Goal: Task Accomplishment & Management: Use online tool/utility

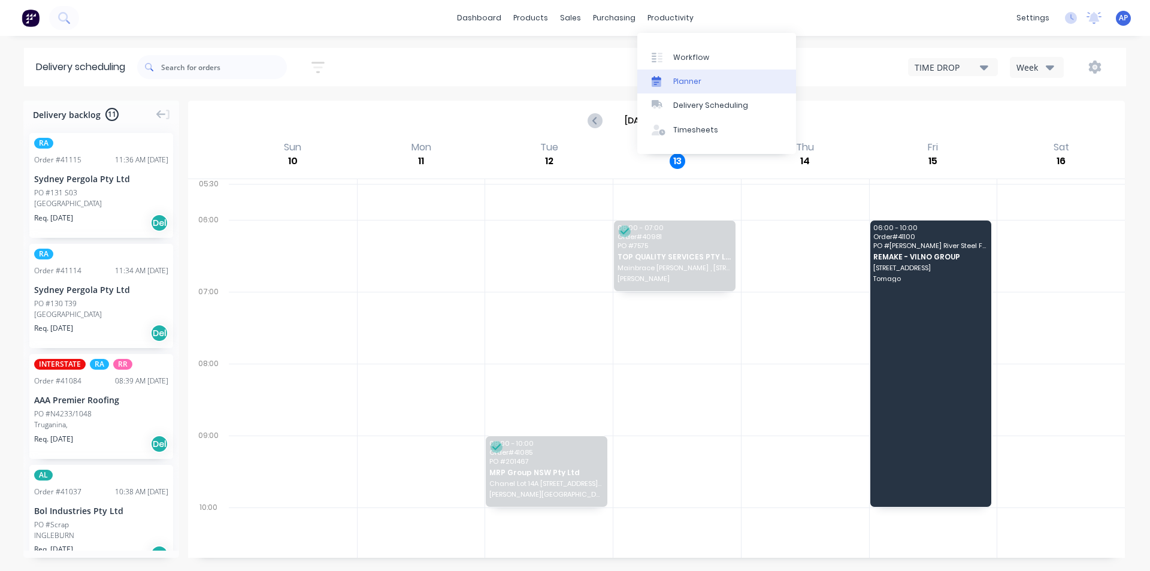
click at [684, 89] on link "Planner" at bounding box center [716, 81] width 159 height 24
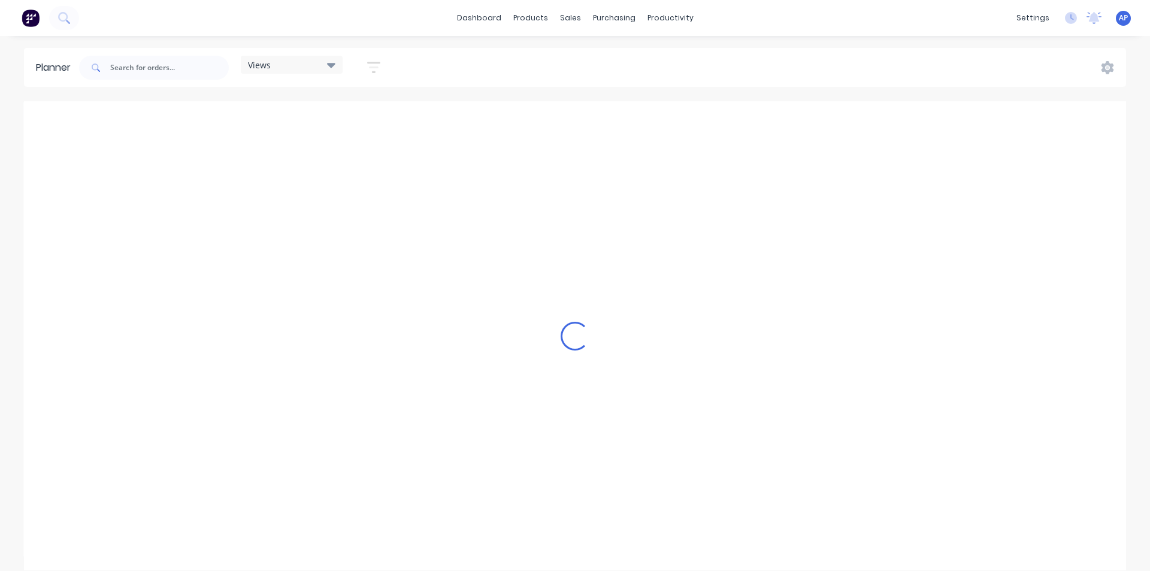
scroll to position [0, 2108]
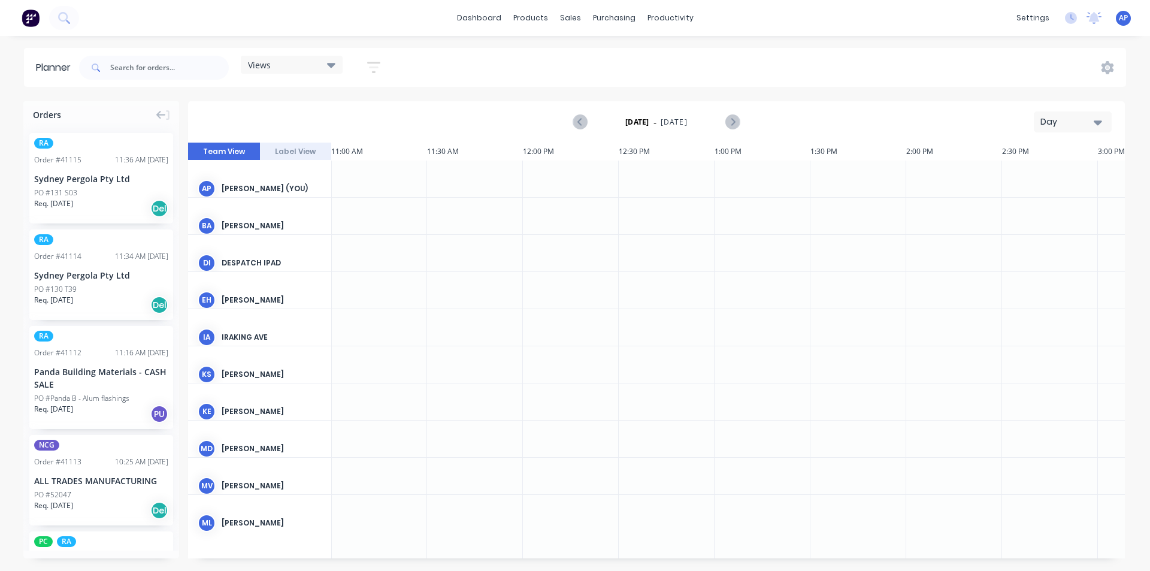
click at [299, 57] on div "Views" at bounding box center [292, 65] width 102 height 18
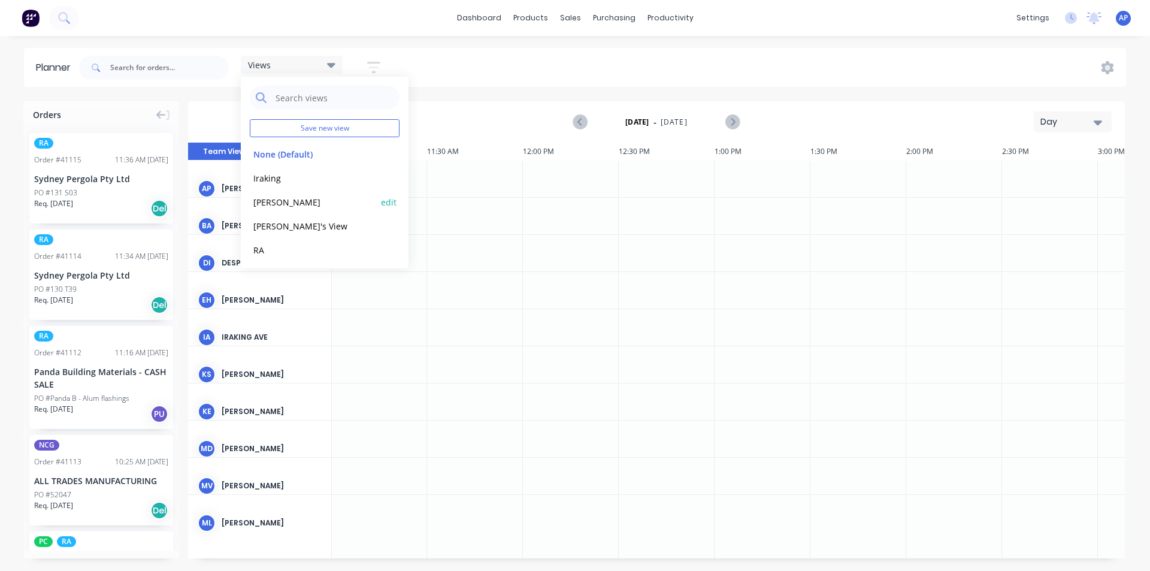
click at [281, 205] on button "[PERSON_NAME]" at bounding box center [314, 202] width 128 height 14
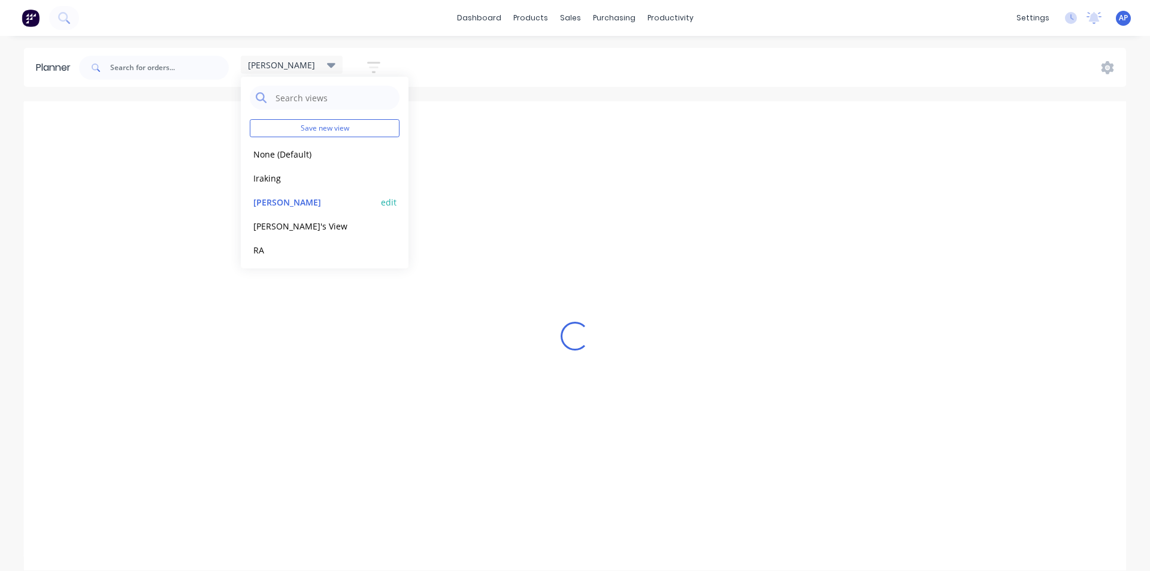
scroll to position [0, 1]
click at [770, 104] on div "Loading..." at bounding box center [575, 335] width 1102 height 469
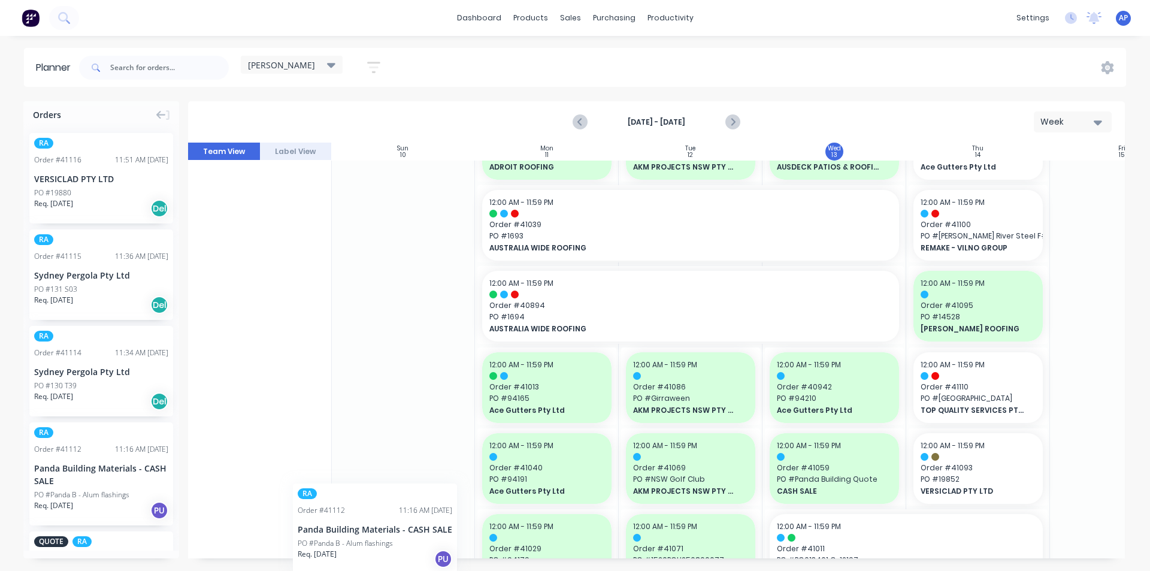
scroll to position [60, 0]
drag, startPoint x: 117, startPoint y: 487, endPoint x: 1029, endPoint y: 413, distance: 915.0
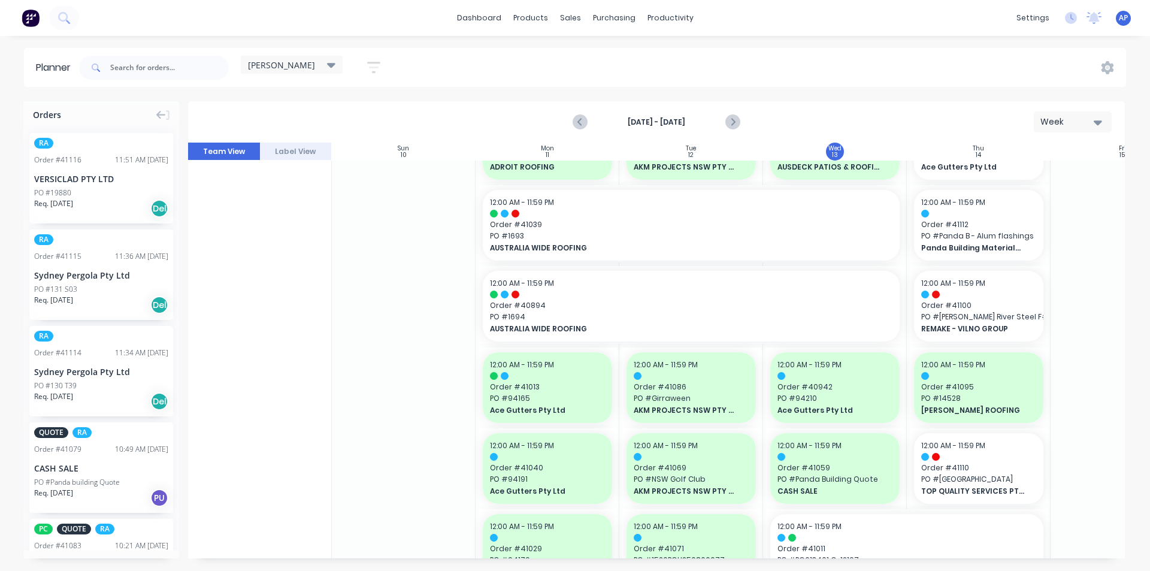
click at [110, 165] on div "RA Order # 41116 11:51 AM [DATE] VERSICLAD PTY LTD PO #19880 Req. [DATE] Del" at bounding box center [101, 178] width 144 height 90
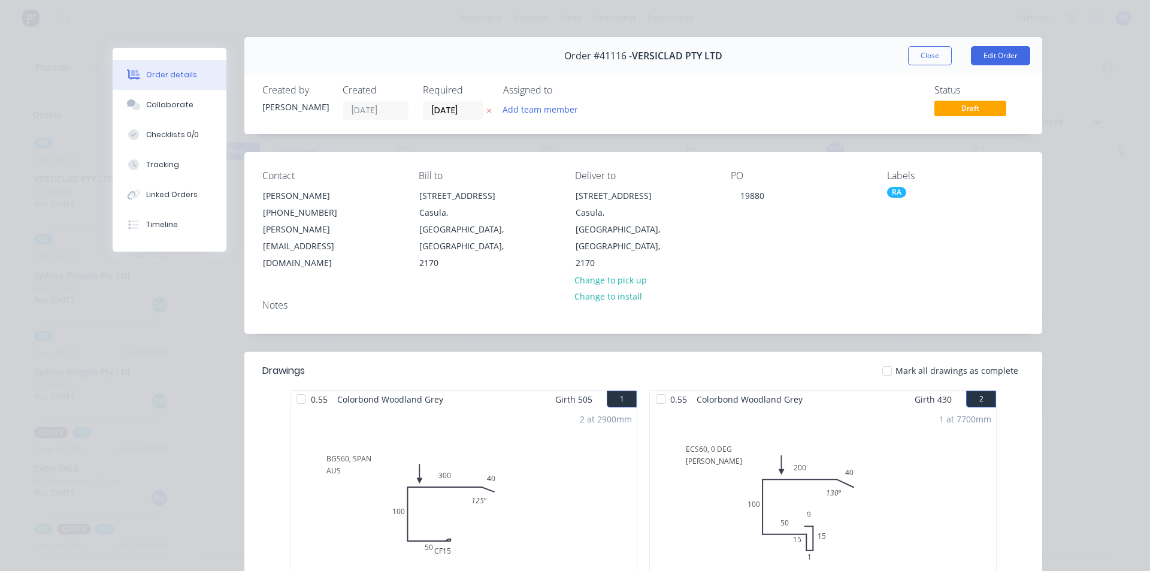
scroll to position [0, 0]
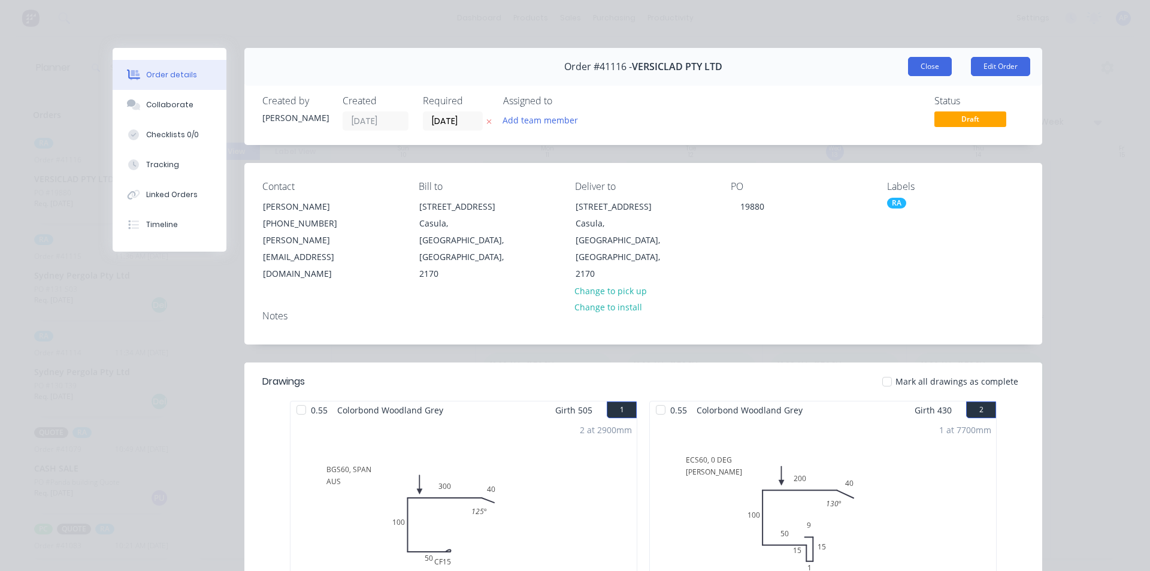
click at [933, 68] on button "Close" at bounding box center [930, 66] width 44 height 19
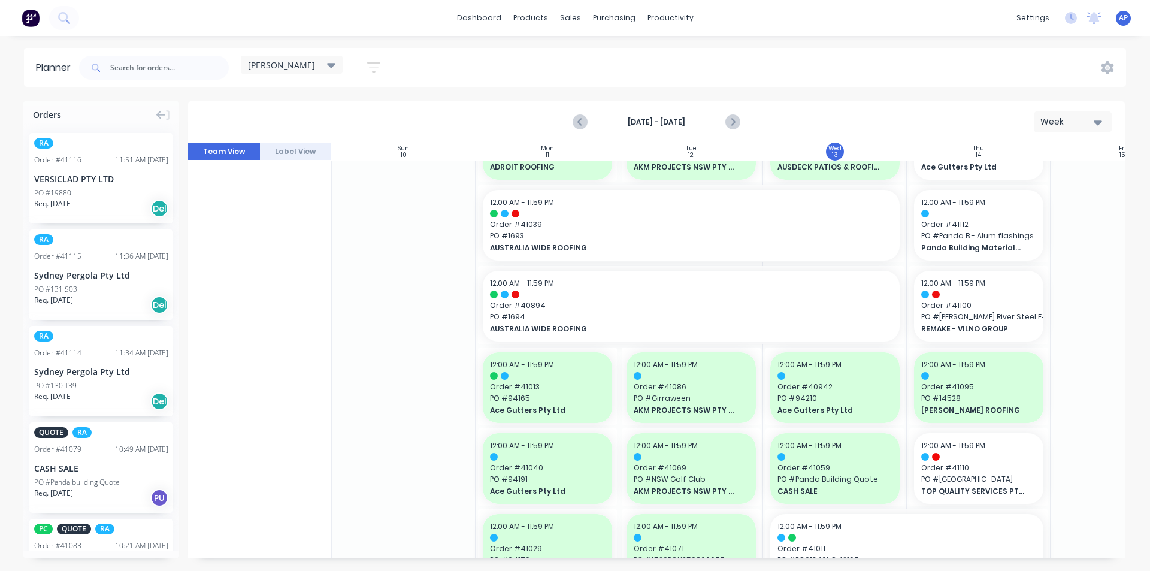
click at [107, 276] on div "Sydney Pergola Pty Ltd" at bounding box center [101, 275] width 134 height 13
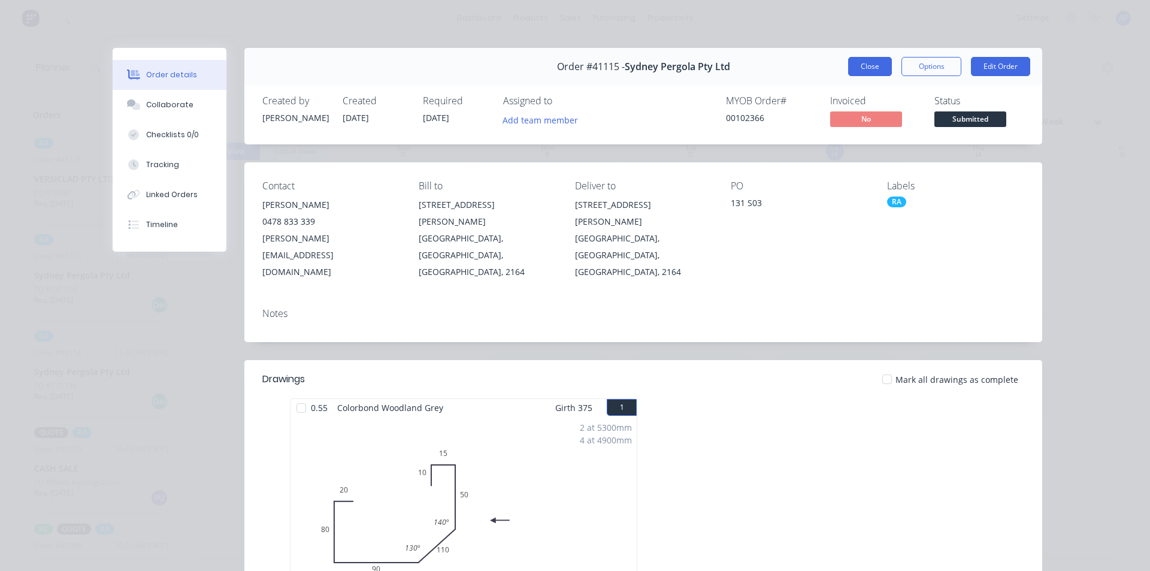
click at [853, 72] on button "Close" at bounding box center [870, 66] width 44 height 19
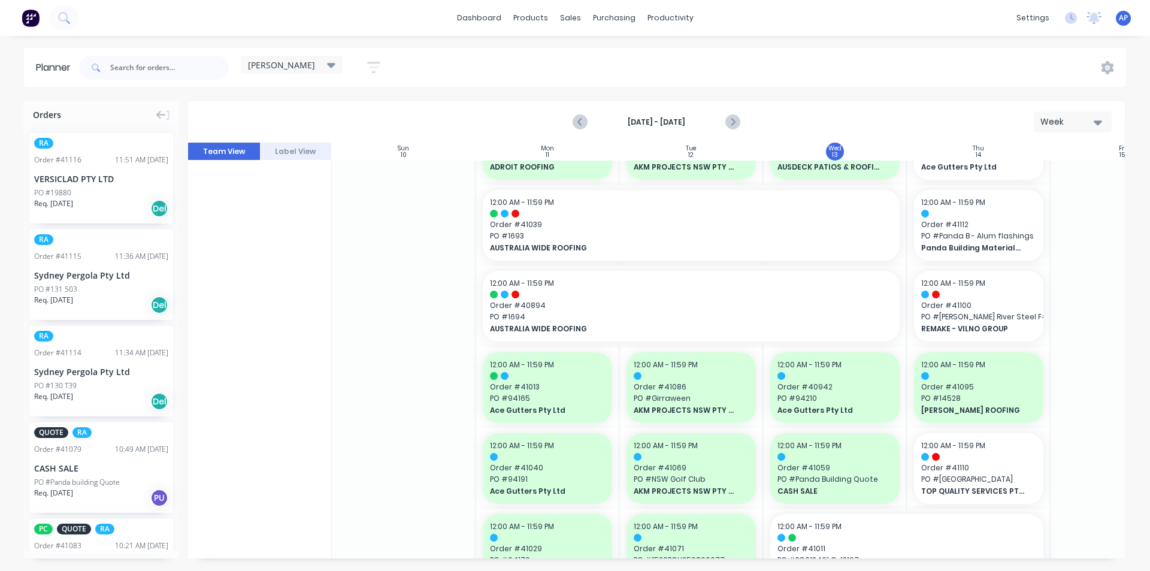
click at [117, 383] on div "PO #130 T39" at bounding box center [101, 385] width 134 height 11
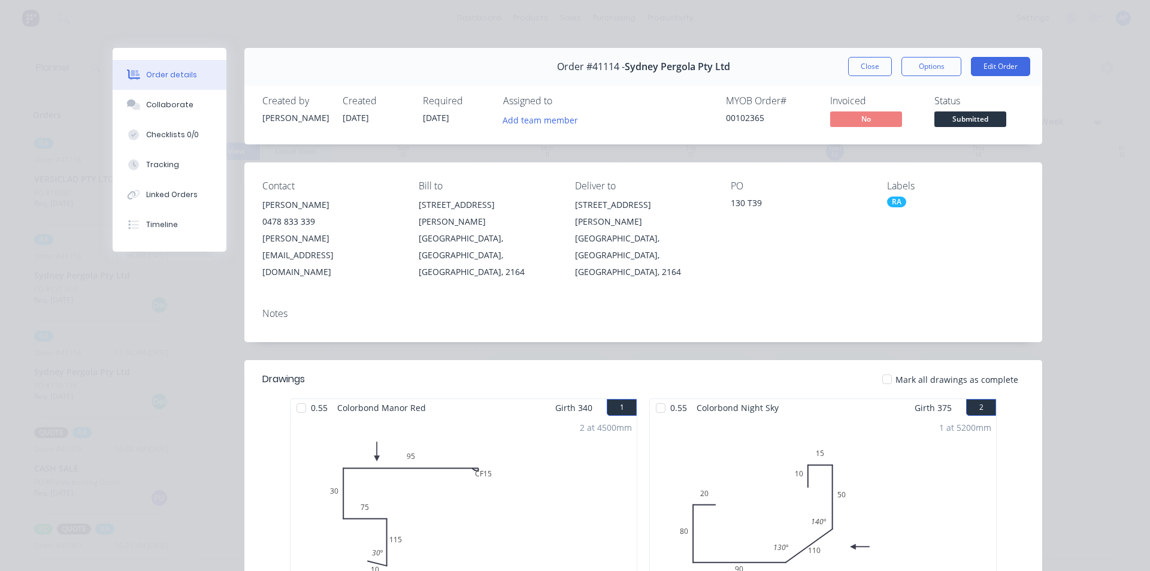
click at [893, 81] on div "Order #41114 - Sydney Pergola Pty Ltd Close Options Edit Order" at bounding box center [643, 67] width 798 height 38
click at [858, 66] on button "Close" at bounding box center [870, 66] width 44 height 19
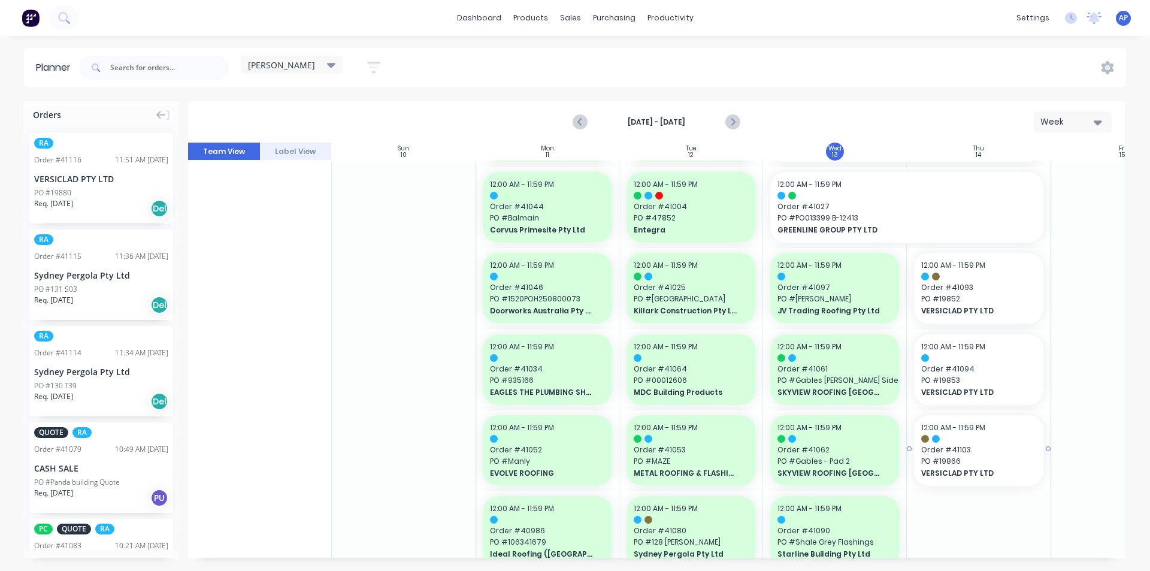
scroll to position [479, 0]
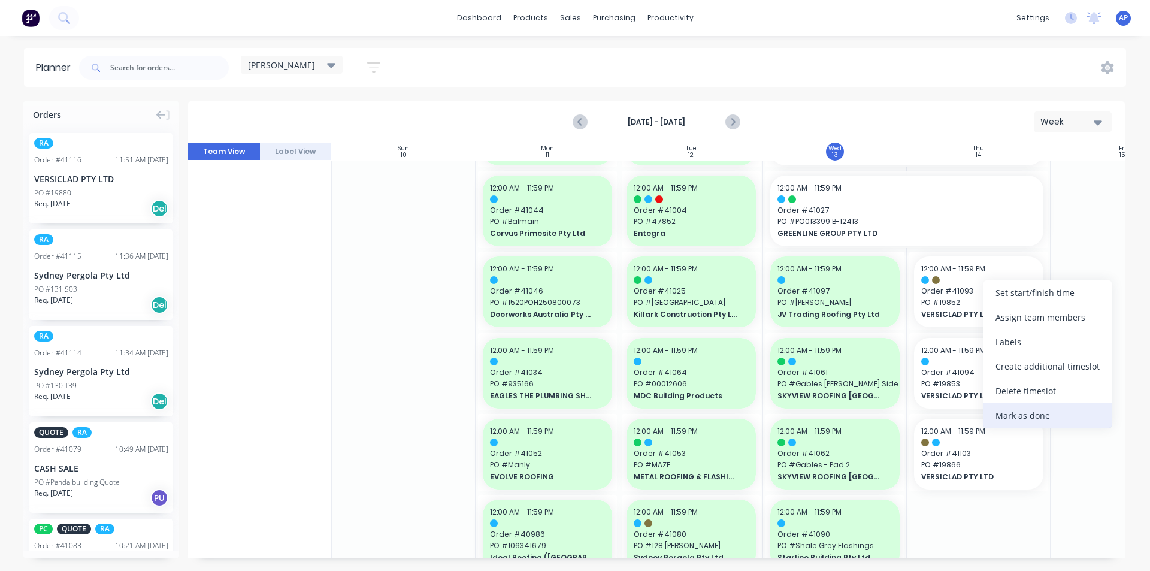
click at [1061, 414] on div "Mark as done" at bounding box center [1047, 415] width 128 height 25
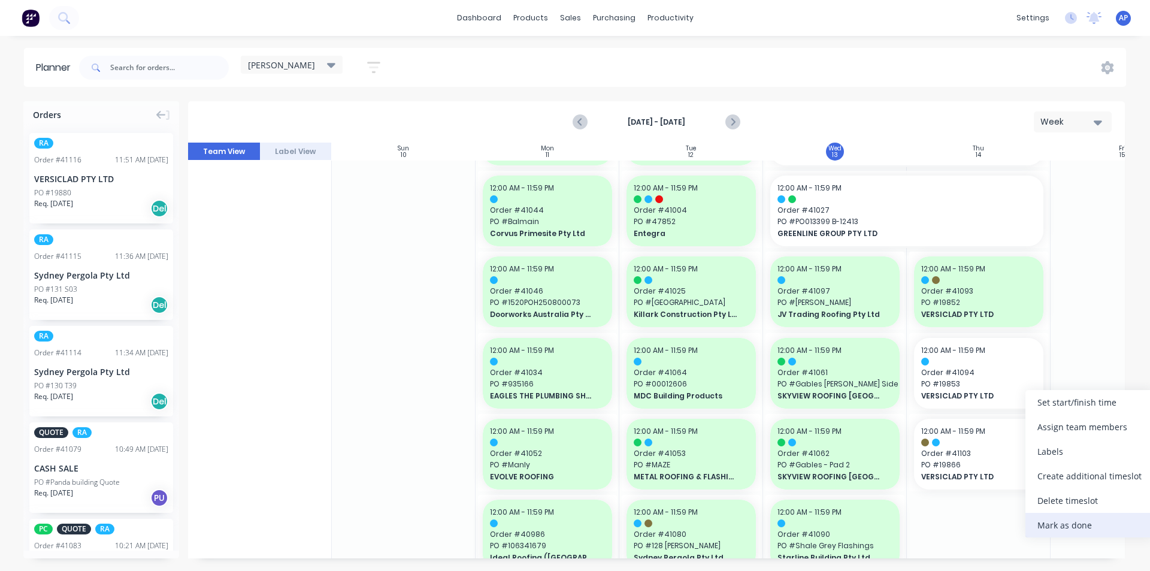
click at [1055, 526] on div "Mark as done" at bounding box center [1089, 525] width 128 height 25
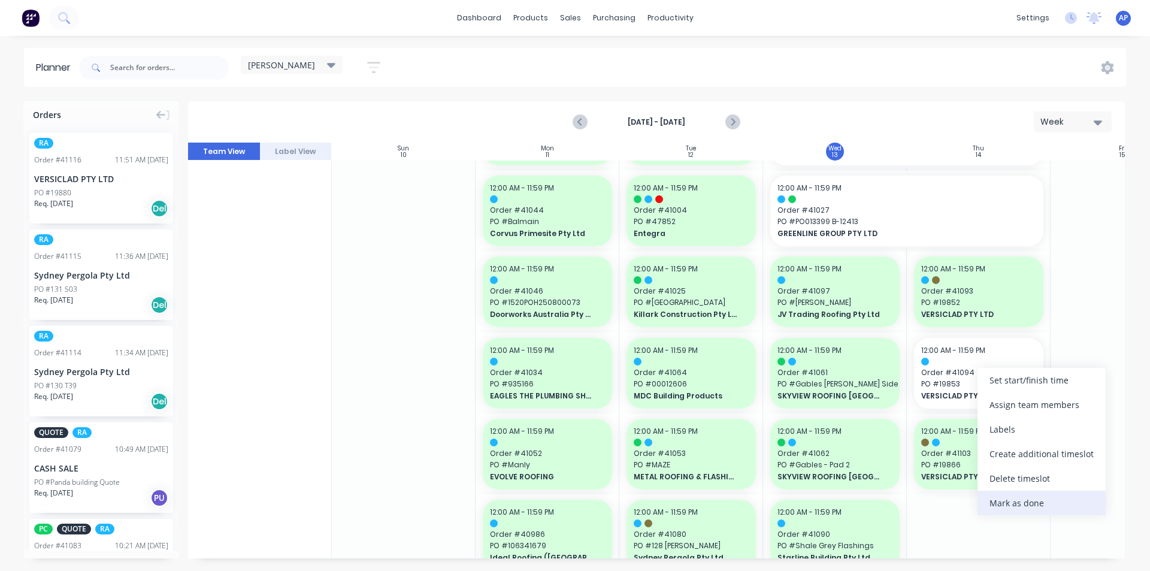
click at [1019, 498] on div "Mark as done" at bounding box center [1041, 502] width 128 height 25
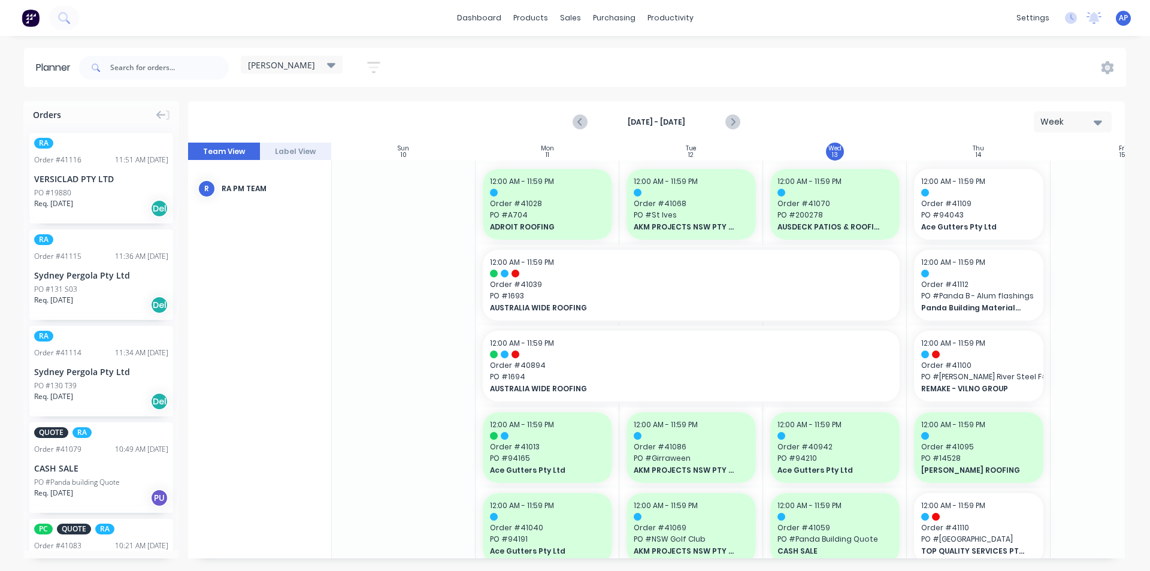
scroll to position [60, 0]
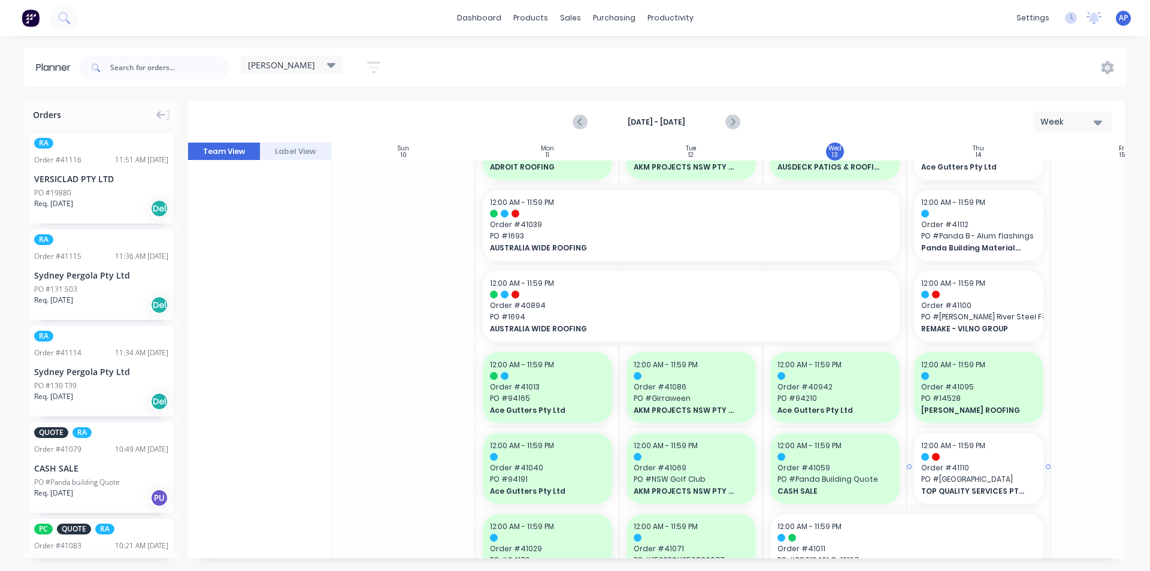
click at [984, 454] on div at bounding box center [978, 457] width 115 height 8
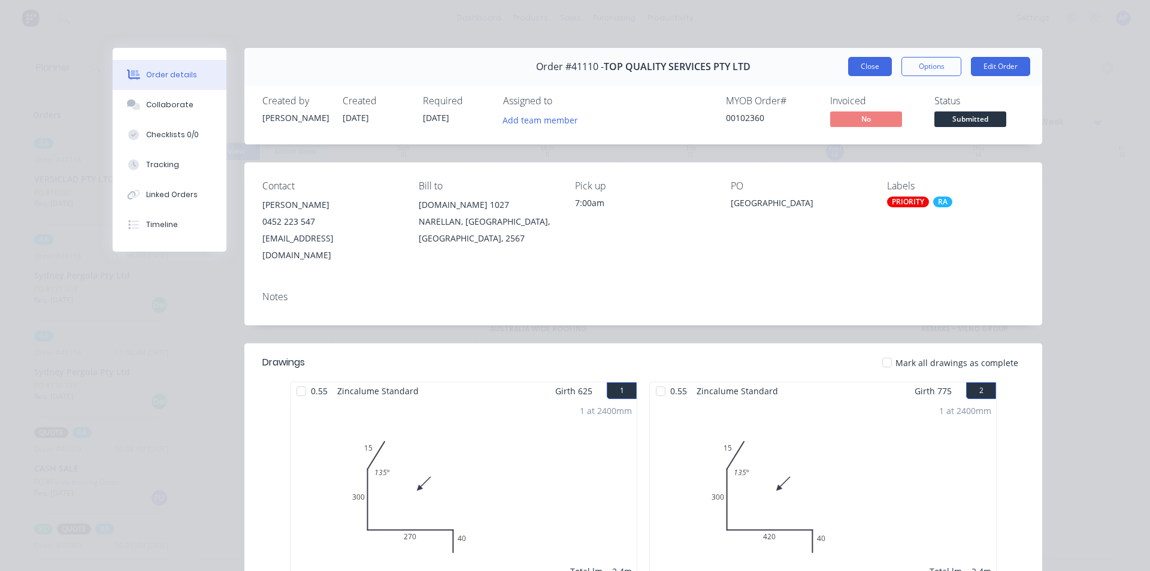
click at [875, 72] on button "Close" at bounding box center [870, 66] width 44 height 19
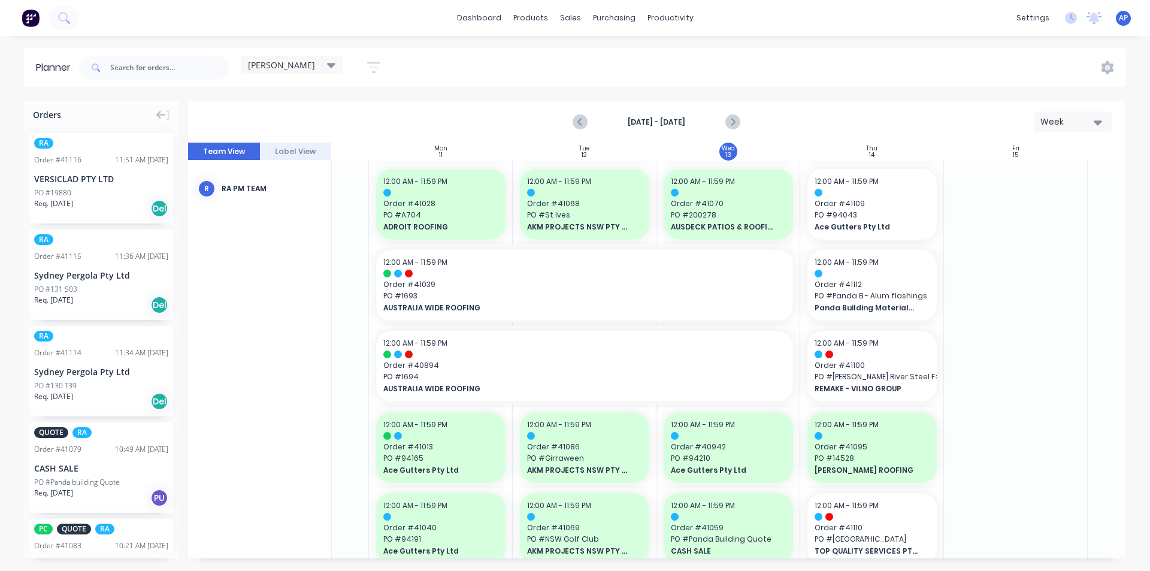
scroll to position [0, 101]
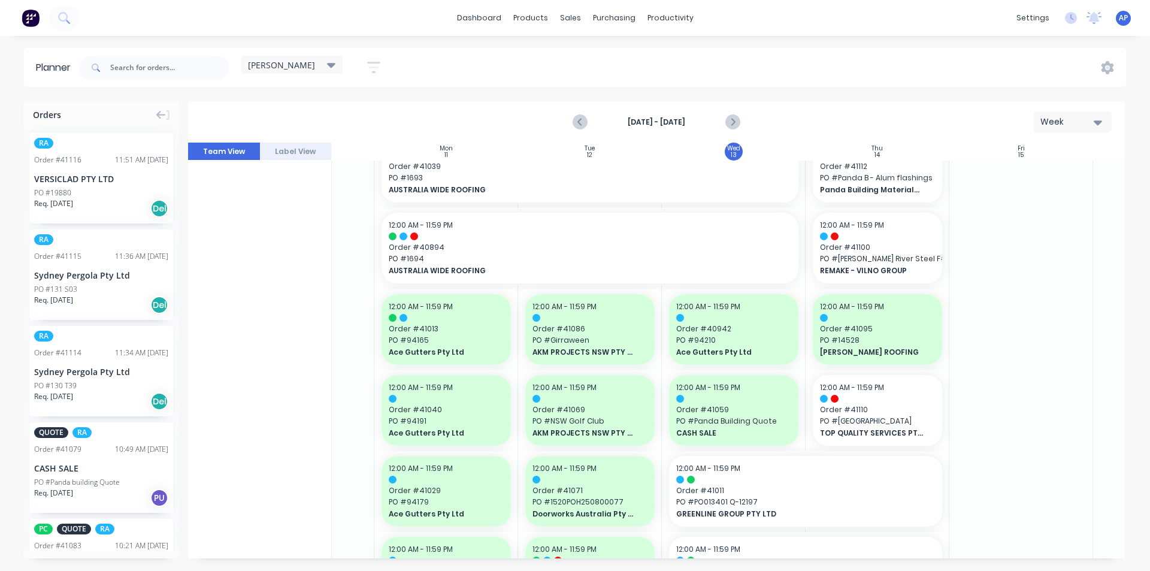
scroll to position [120, 101]
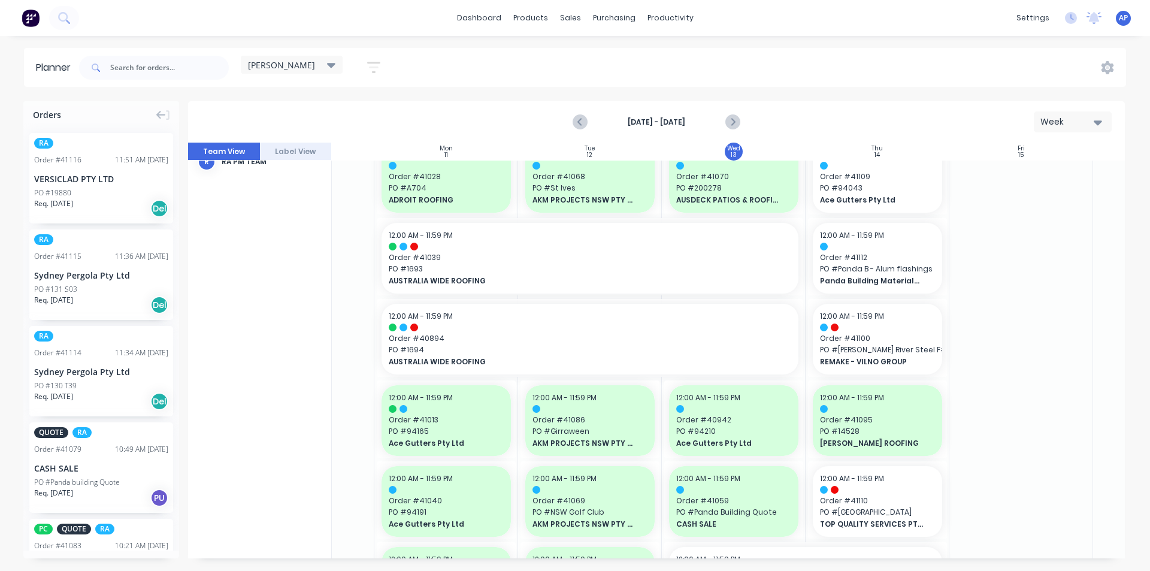
scroll to position [0, 101]
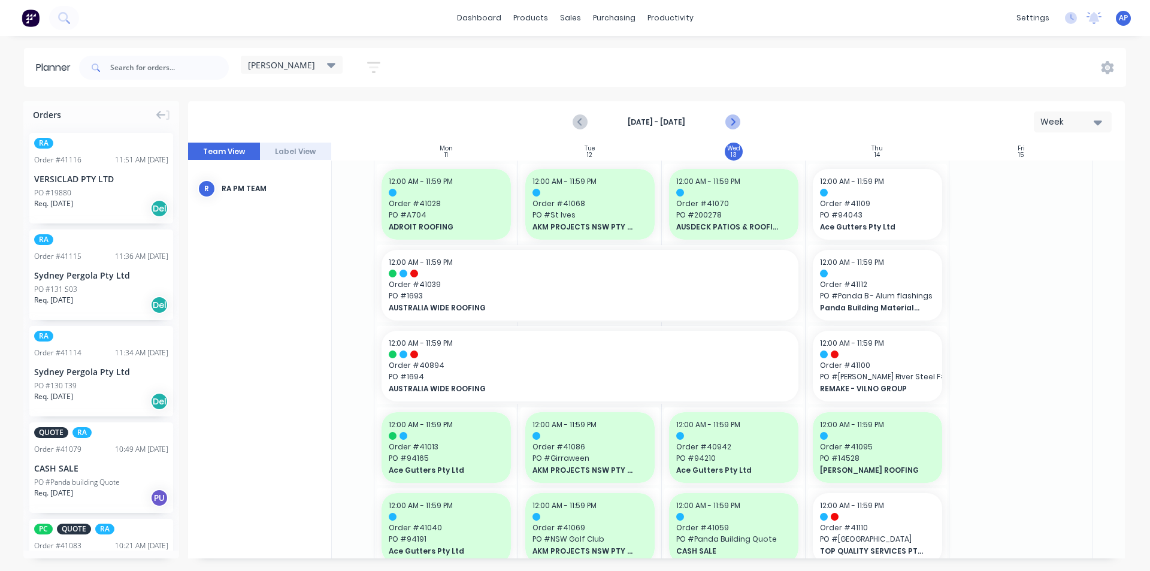
click at [731, 125] on icon "Next page" at bounding box center [731, 122] width 5 height 10
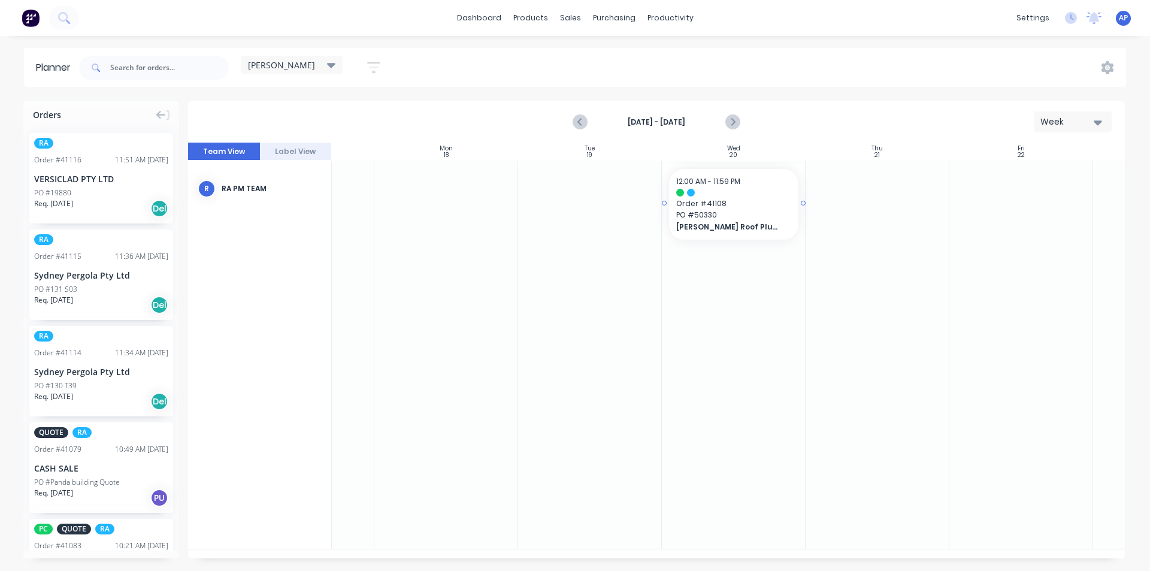
click at [716, 221] on div "[PERSON_NAME] Roof Plumbing" at bounding box center [733, 226] width 115 height 11
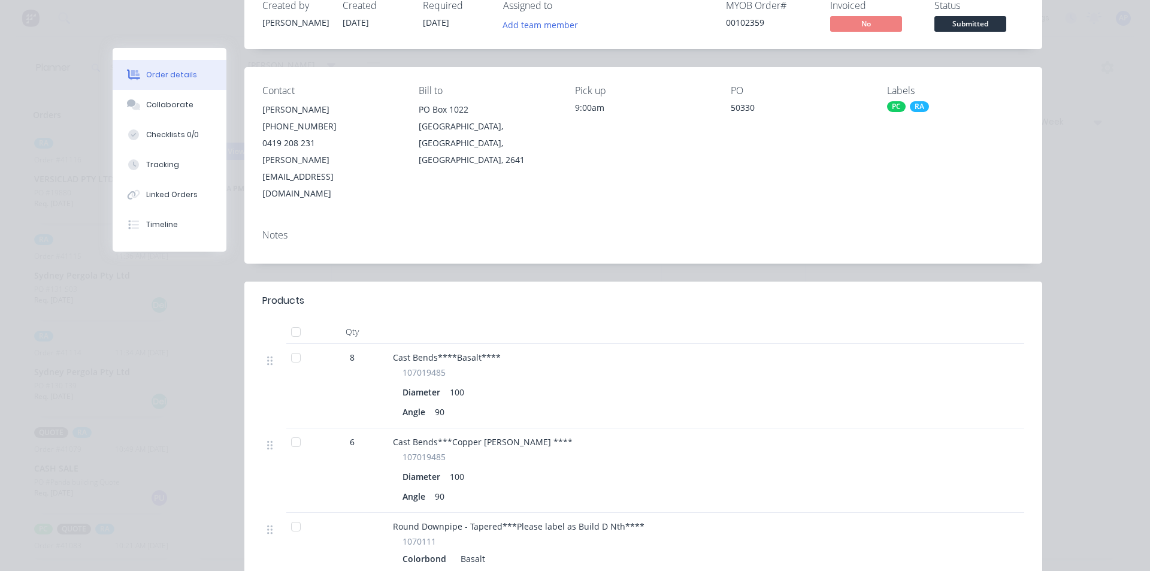
scroll to position [0, 0]
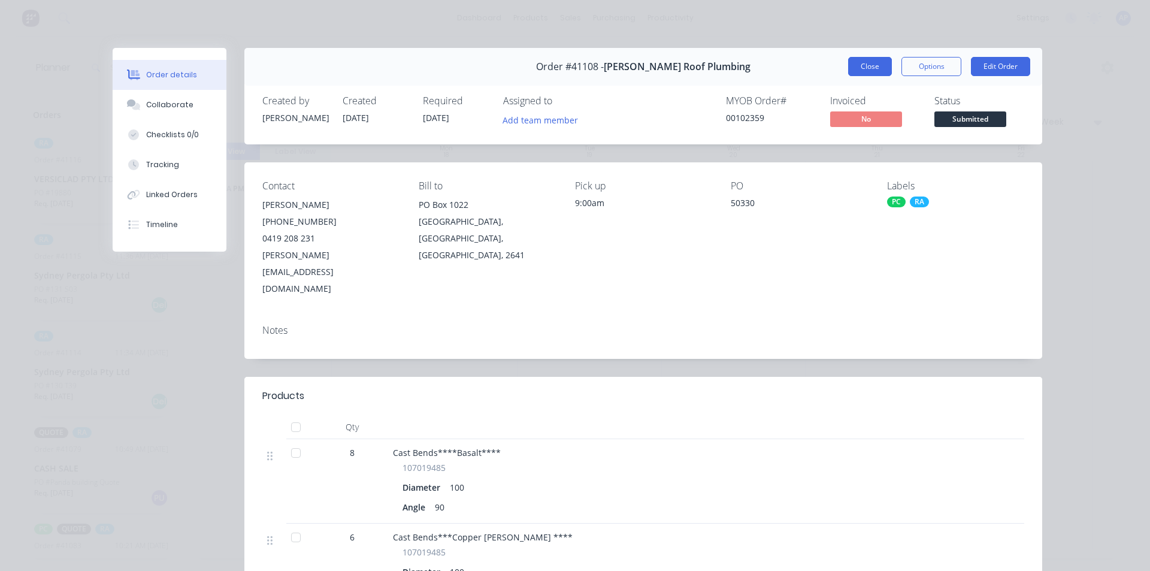
click at [868, 60] on button "Close" at bounding box center [870, 66] width 44 height 19
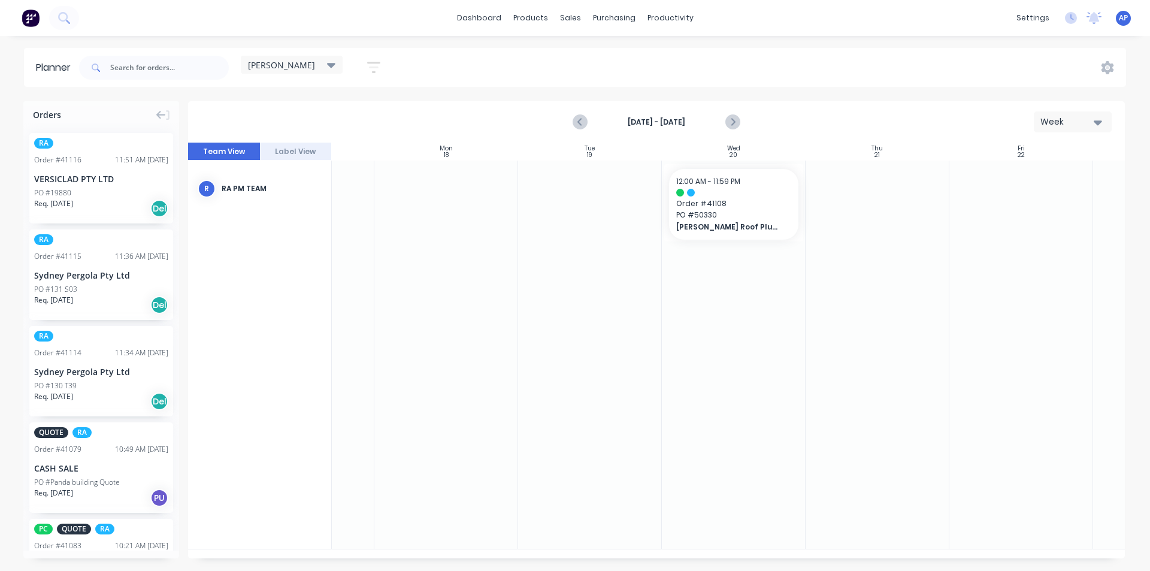
click at [559, 128] on div "[DATE] - [DATE] Week" at bounding box center [656, 121] width 934 height 39
click at [572, 116] on button "Previous page" at bounding box center [580, 122] width 24 height 24
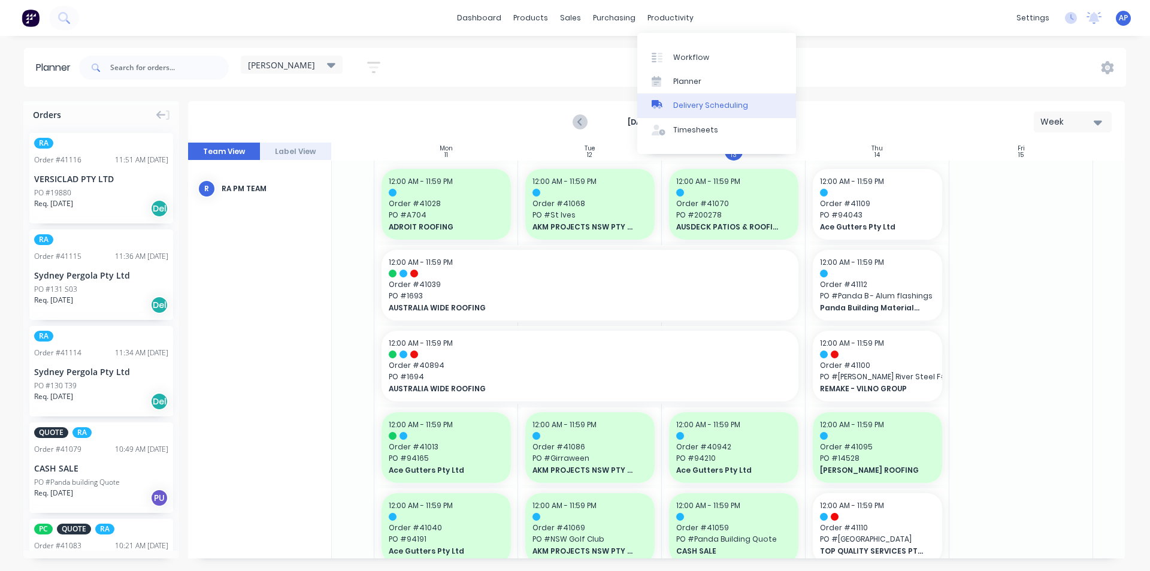
click at [685, 99] on link "Delivery Scheduling" at bounding box center [716, 105] width 159 height 24
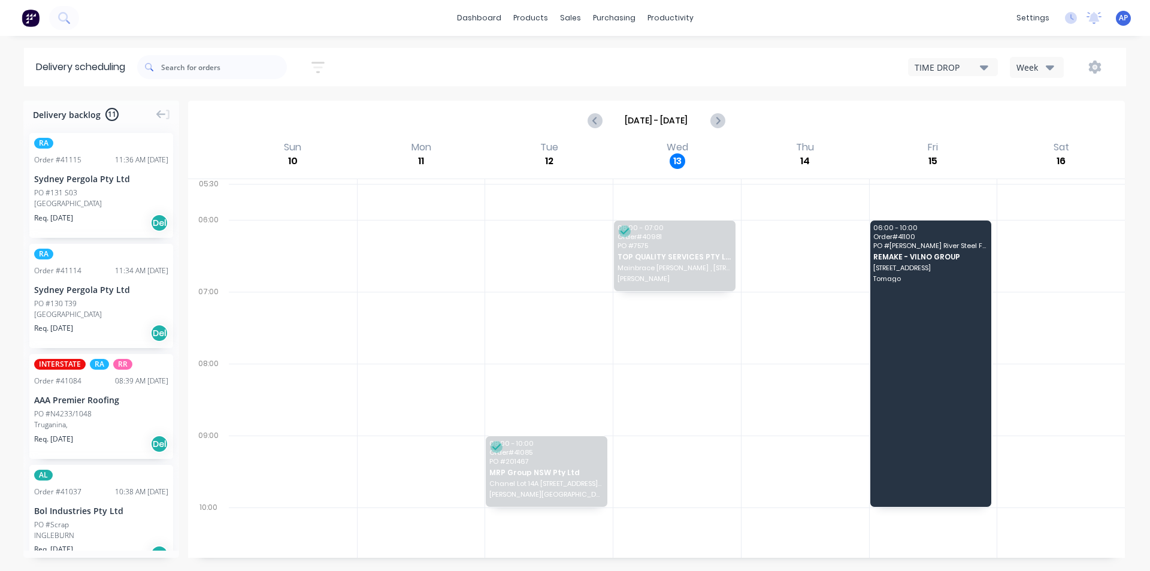
click at [1031, 48] on div "Sort by Most recent Created date Required date Order number Customer name Most …" at bounding box center [631, 67] width 989 height 38
click at [1031, 58] on button "Week" at bounding box center [1037, 67] width 54 height 21
click at [1062, 132] on div "Vehicle" at bounding box center [1069, 123] width 119 height 24
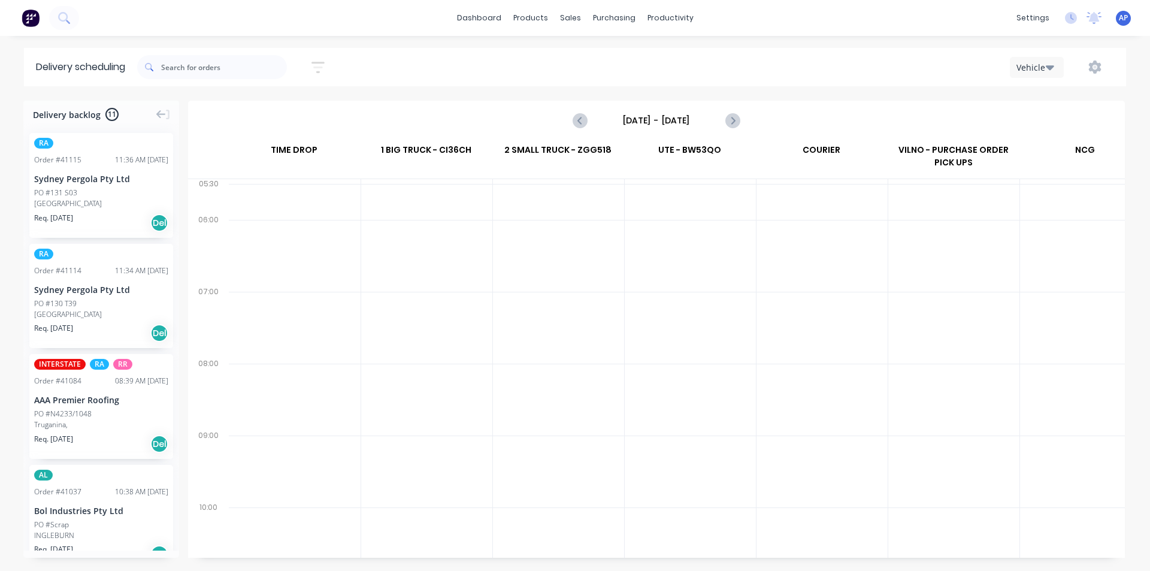
scroll to position [0, 1]
click at [677, 137] on div "[DATE] - [DATE]" at bounding box center [656, 120] width 934 height 37
click at [676, 127] on input "[DATE] - [DATE]" at bounding box center [656, 120] width 119 height 18
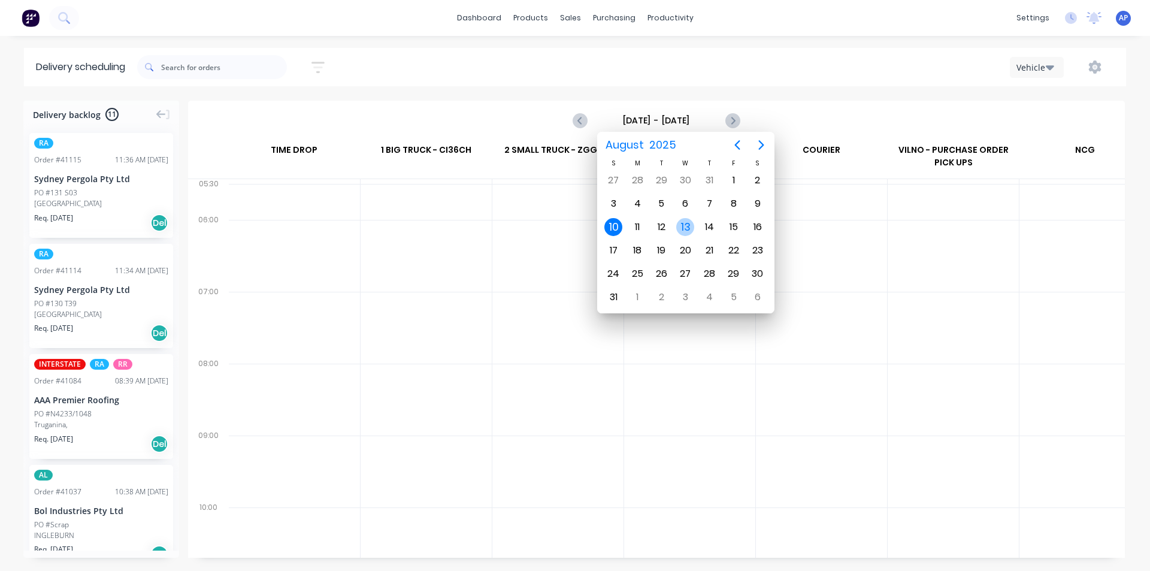
click at [685, 217] on div "13" at bounding box center [685, 227] width 24 height 23
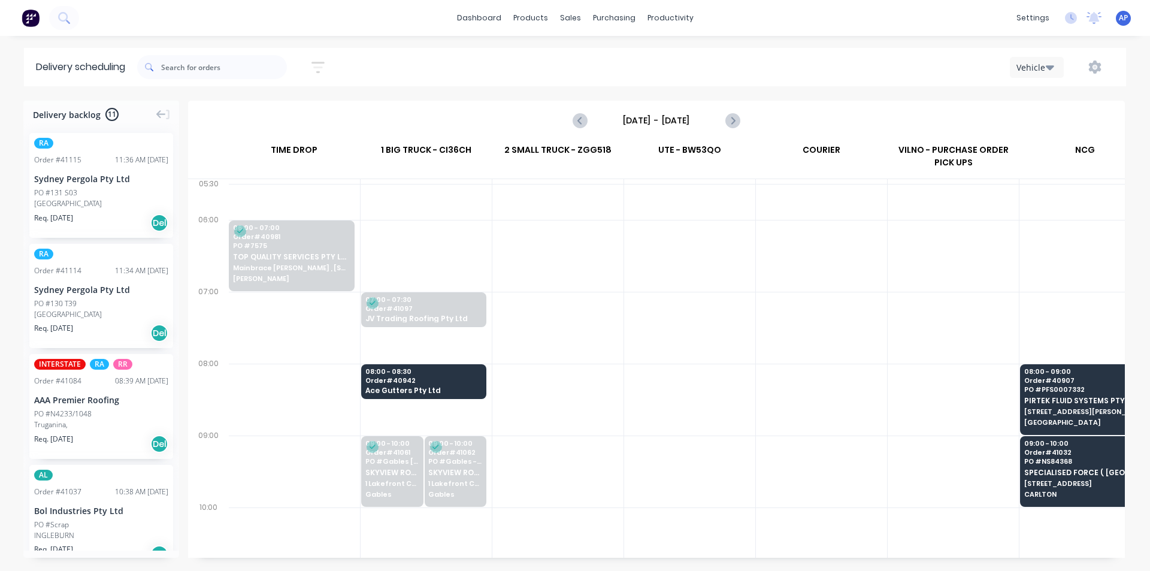
click at [681, 316] on div at bounding box center [689, 328] width 131 height 72
click at [732, 120] on icon "Next page" at bounding box center [732, 120] width 14 height 14
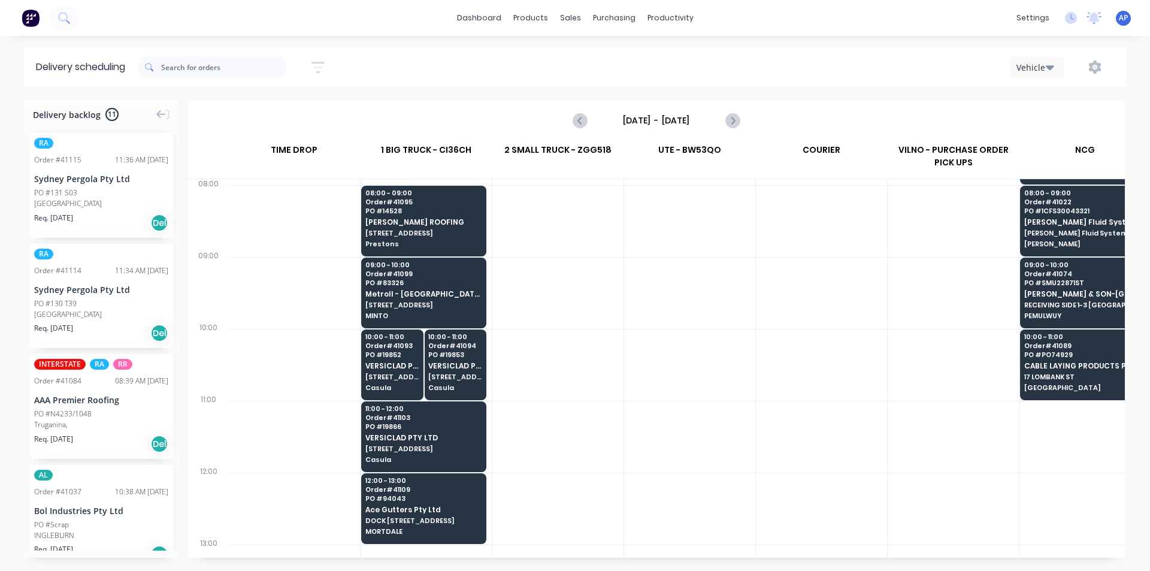
scroll to position [180, 1]
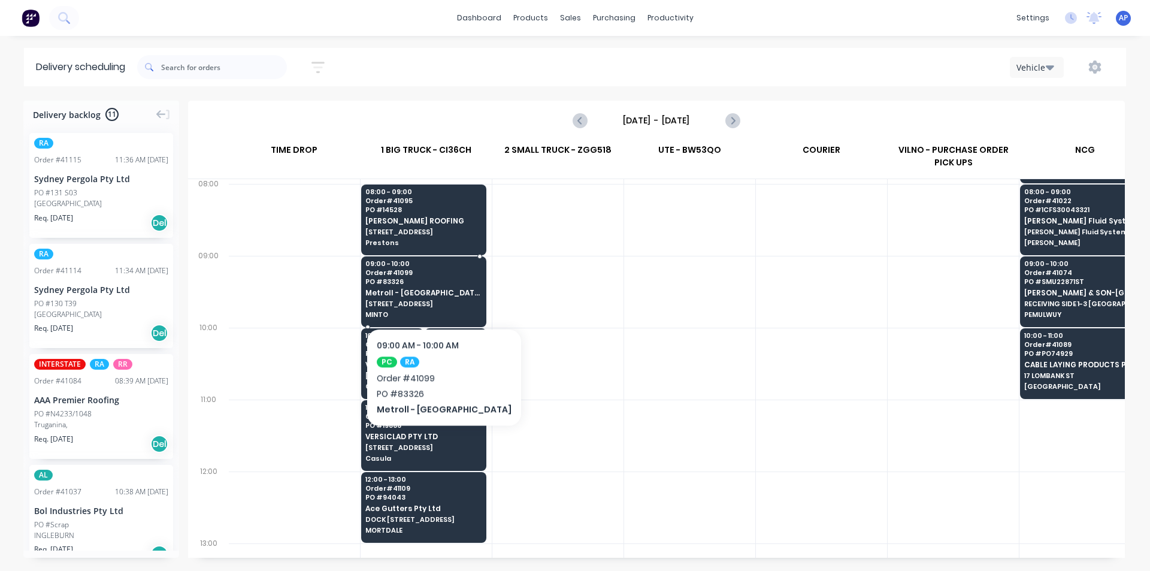
click at [417, 292] on span "Metroll - [GEOGRAPHIC_DATA]" at bounding box center [423, 293] width 116 height 8
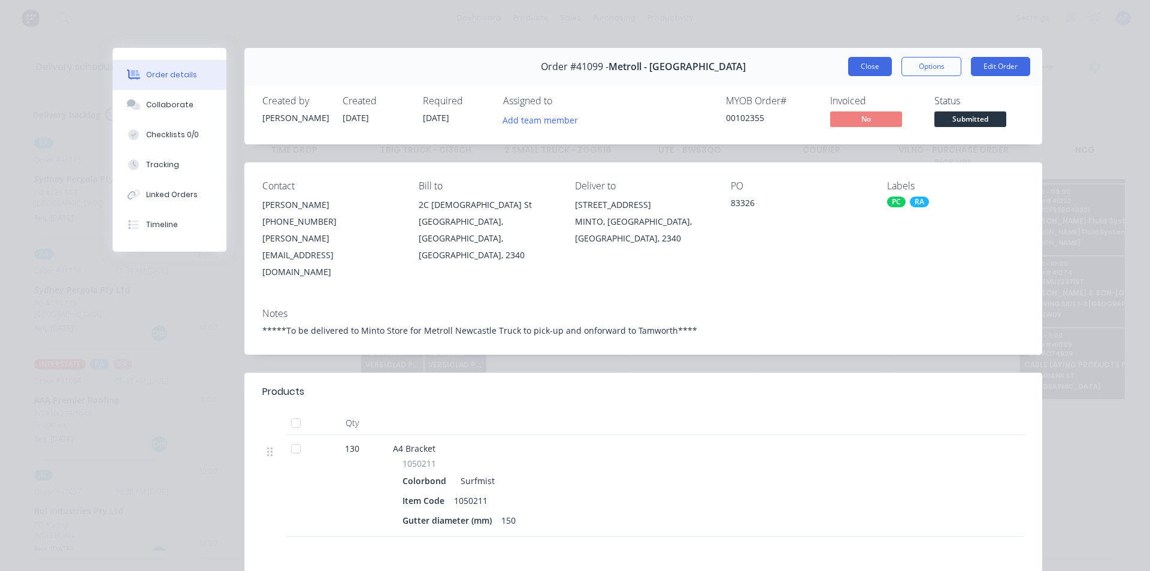
click at [858, 69] on button "Close" at bounding box center [870, 66] width 44 height 19
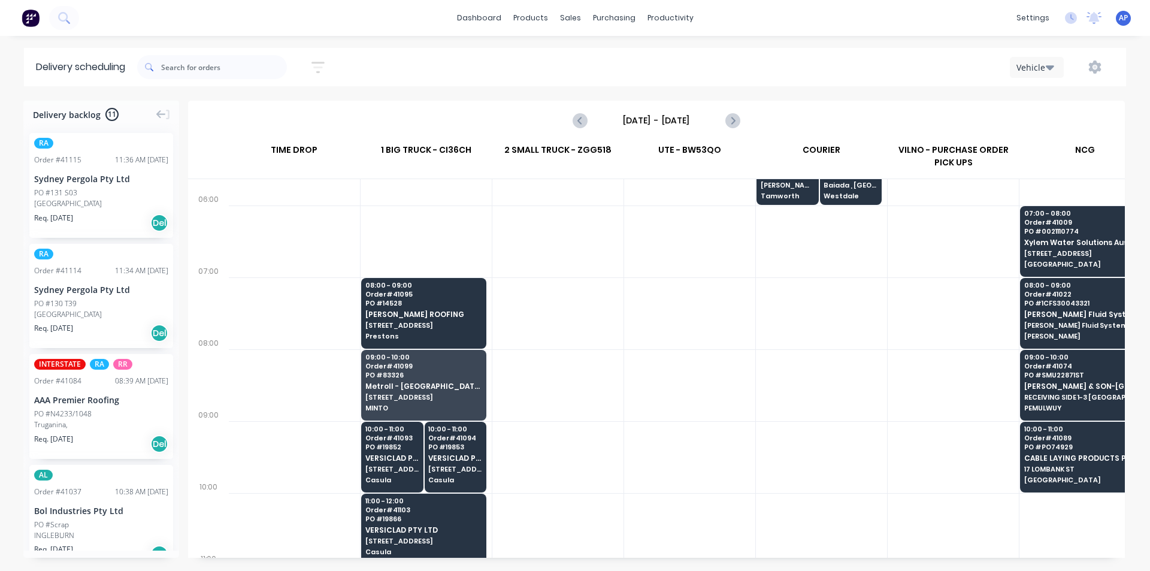
scroll to position [0, 1]
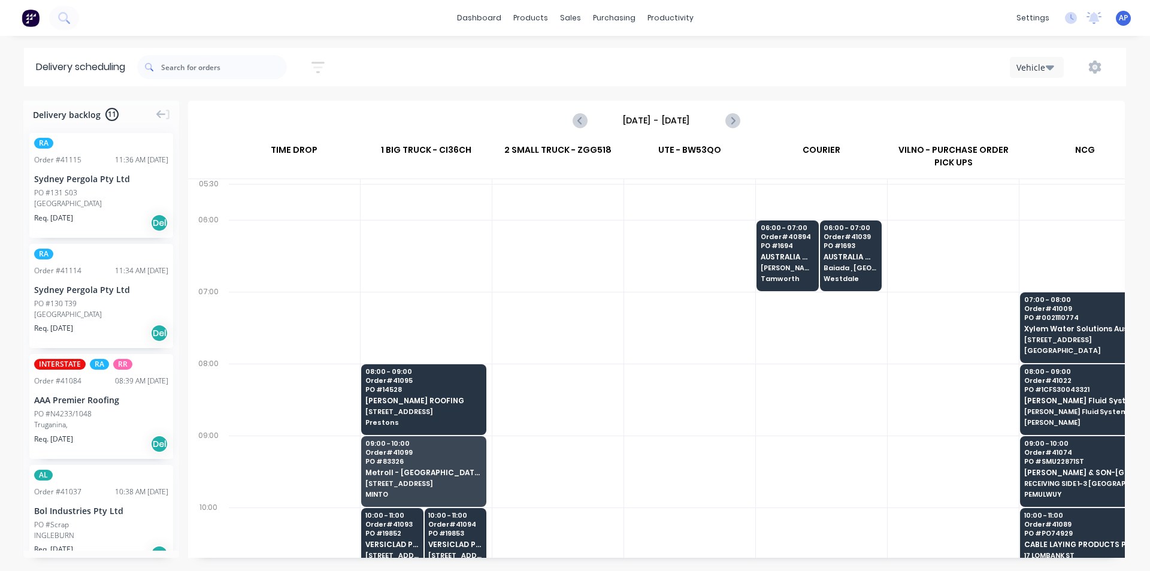
click at [902, 377] on div at bounding box center [952, 399] width 131 height 72
click at [723, 129] on div "[DATE] - [DATE]" at bounding box center [656, 120] width 165 height 19
click at [729, 125] on icon "Next page" at bounding box center [732, 120] width 14 height 14
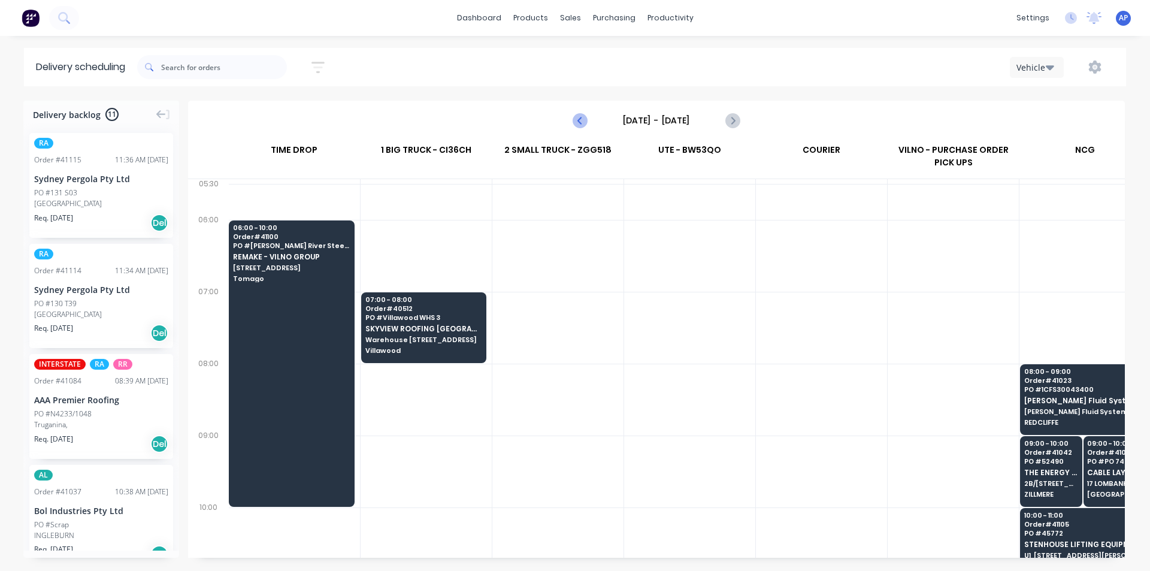
click at [581, 120] on icon "Previous page" at bounding box center [580, 120] width 14 height 14
type input "[DATE] - [DATE]"
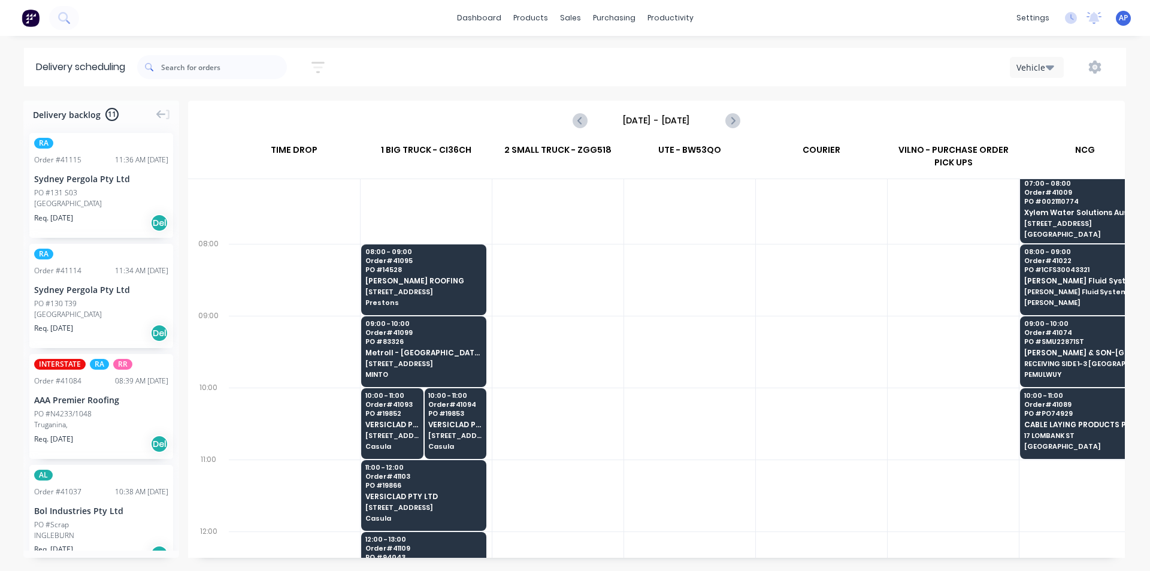
scroll to position [180, 1]
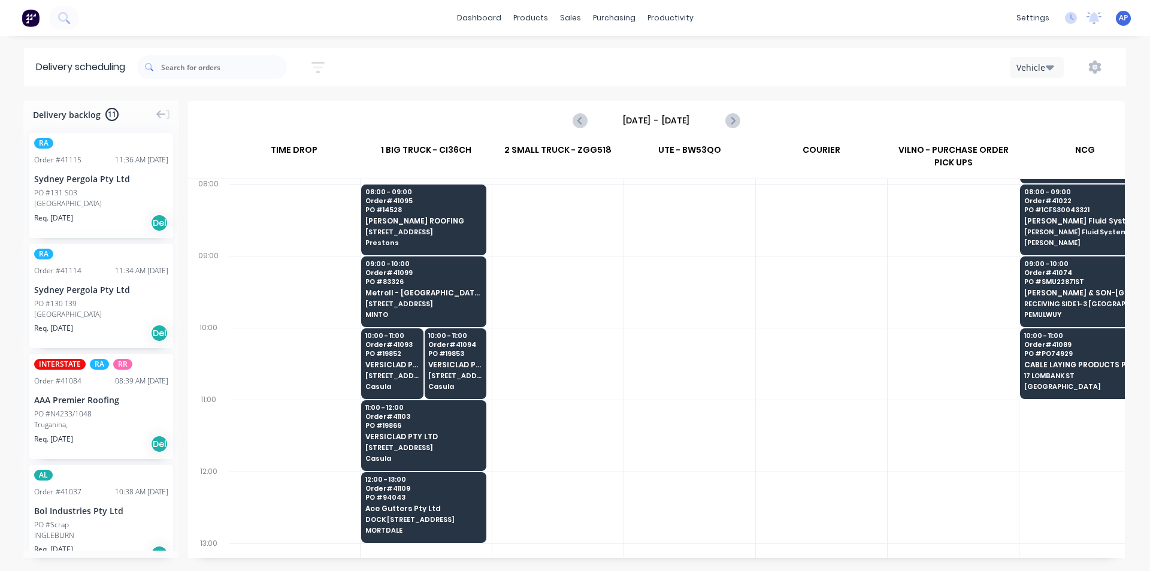
click at [640, 492] on div at bounding box center [689, 507] width 131 height 72
